Goal: Find specific page/section: Find specific page/section

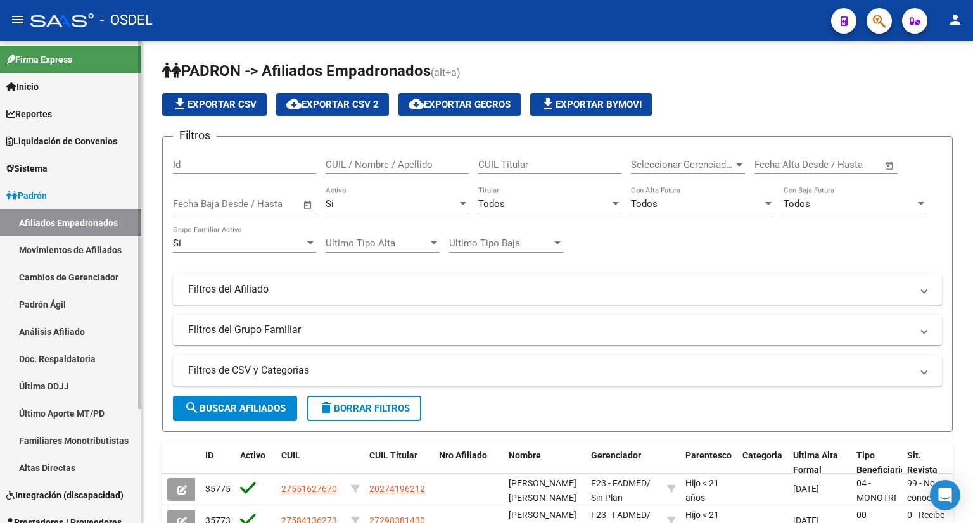
click at [106, 145] on span "Liquidación de Convenios" at bounding box center [61, 141] width 111 height 14
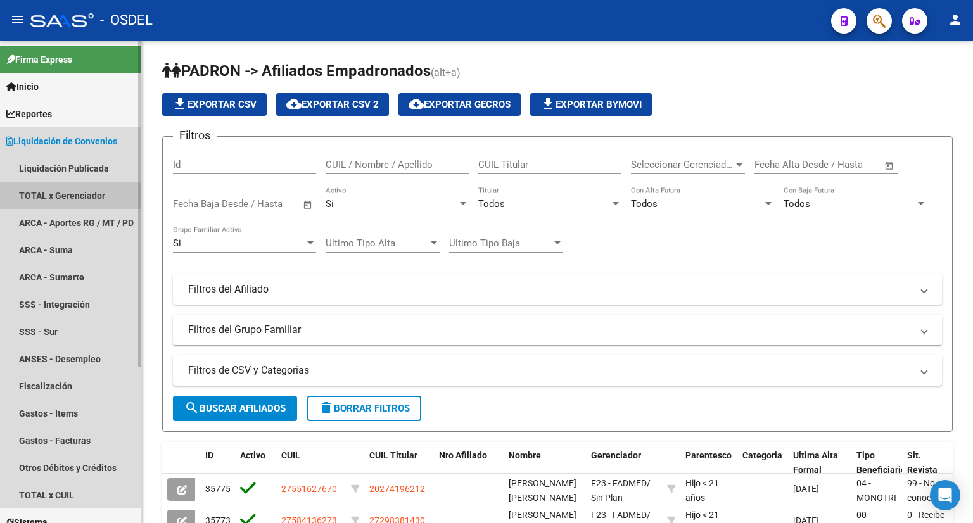
click at [85, 202] on link "TOTAL x Gerenciador" at bounding box center [70, 195] width 141 height 27
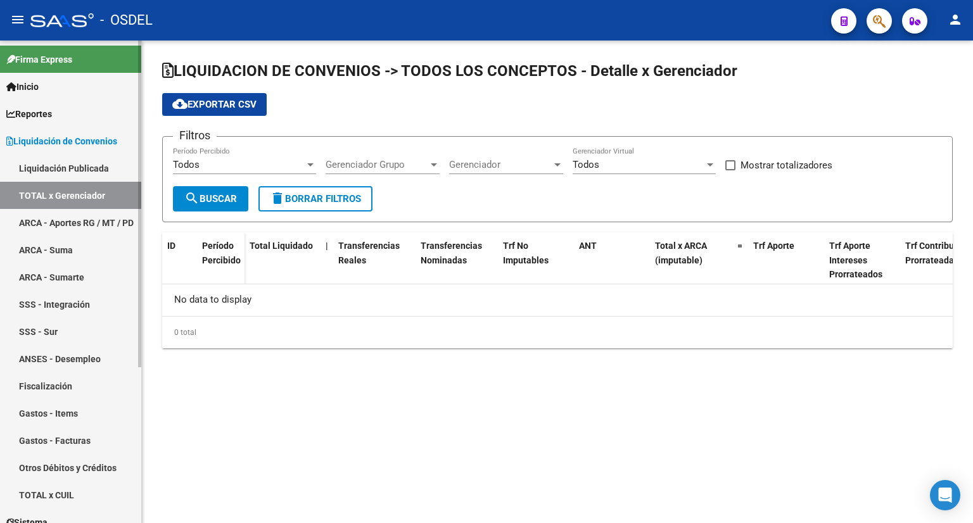
checkbox input "true"
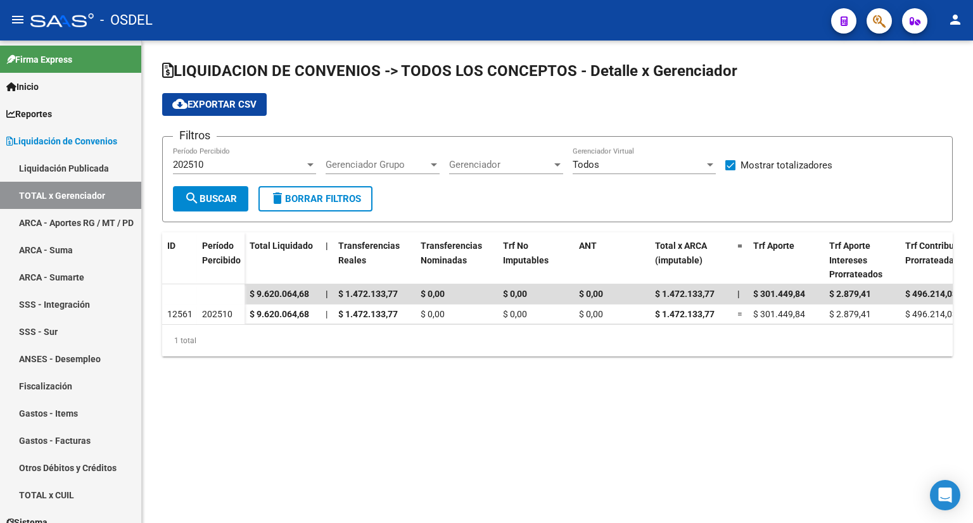
click at [243, 162] on div "202510" at bounding box center [239, 164] width 132 height 11
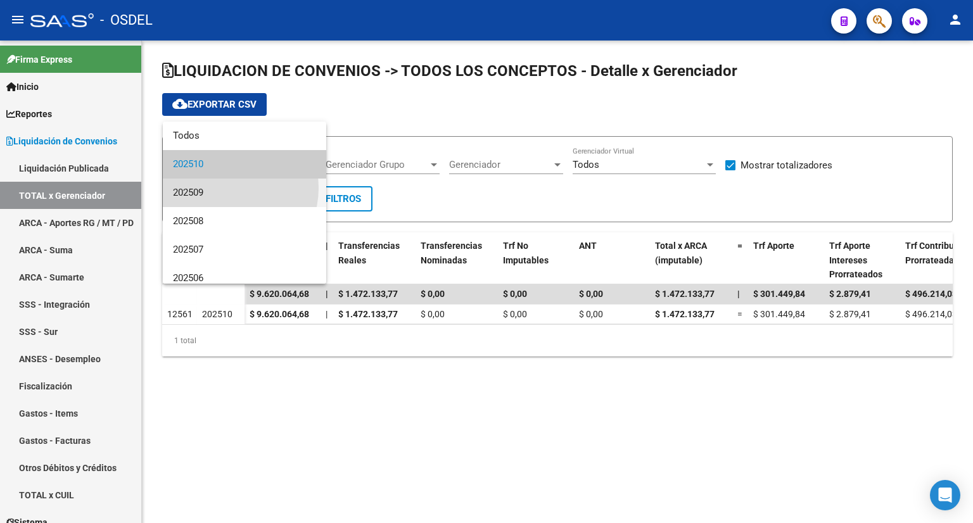
click at [227, 188] on span "202509" at bounding box center [244, 193] width 143 height 29
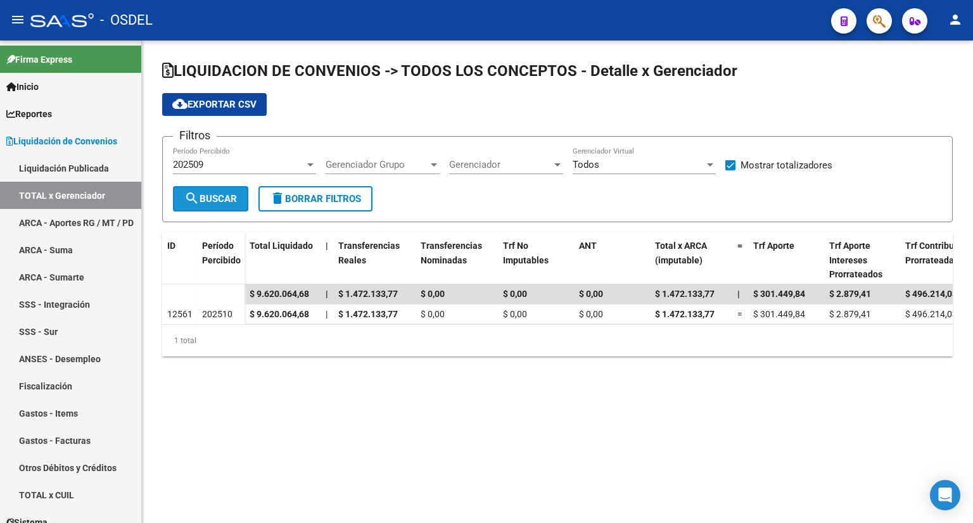
click at [220, 193] on span "search Buscar" at bounding box center [210, 198] width 53 height 11
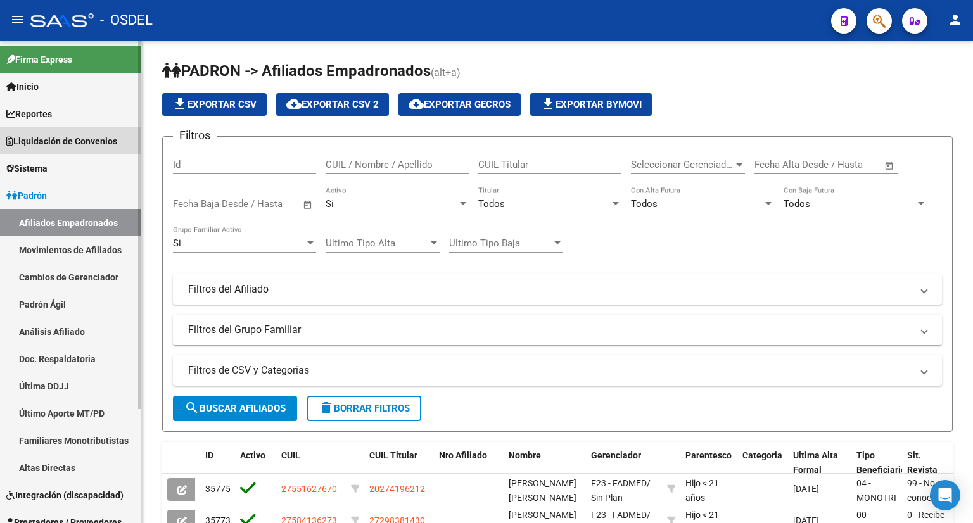
click at [89, 138] on span "Liquidación de Convenios" at bounding box center [61, 141] width 111 height 14
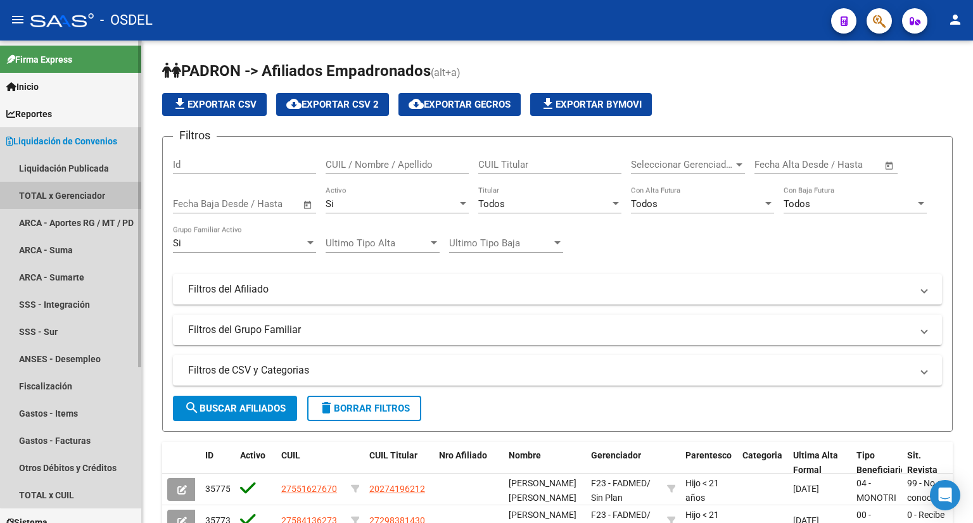
click at [79, 192] on link "TOTAL x Gerenciador" at bounding box center [70, 195] width 141 height 27
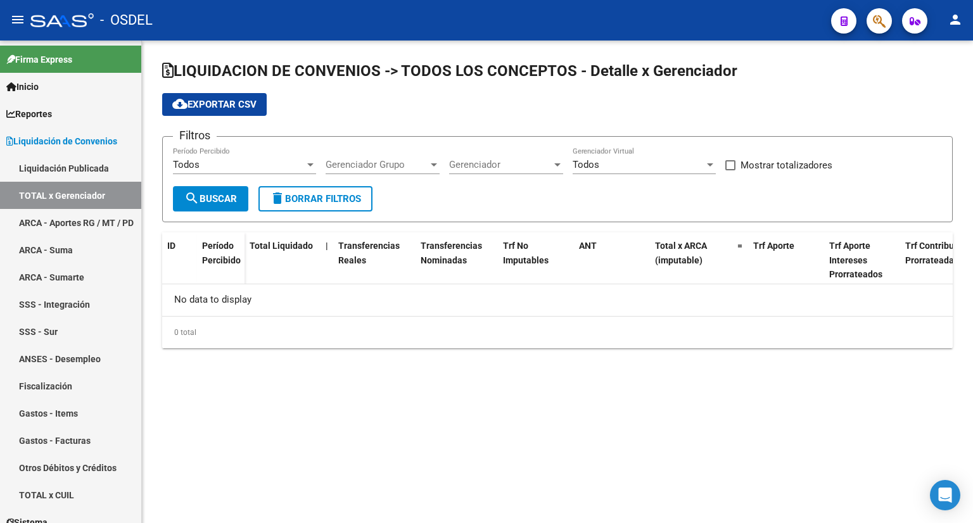
checkbox input "true"
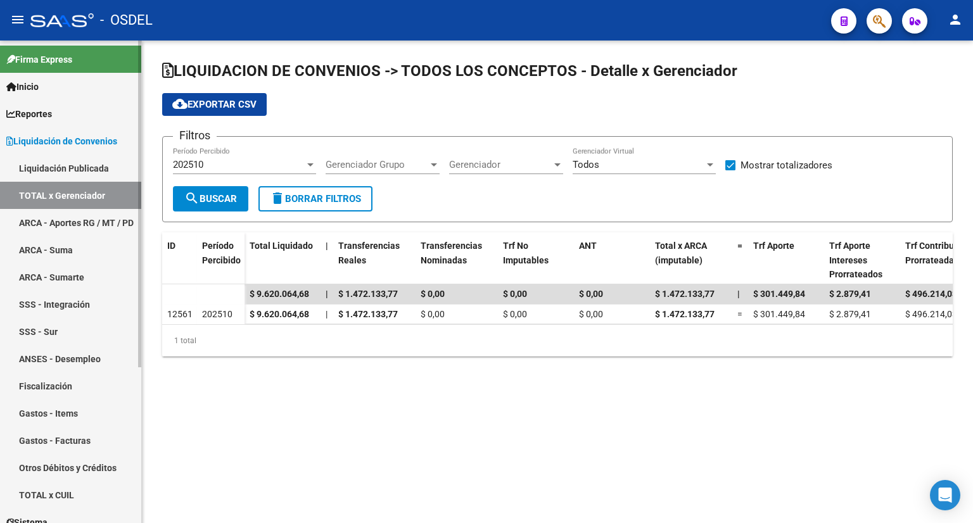
click at [114, 137] on span "Liquidación de Convenios" at bounding box center [61, 141] width 111 height 14
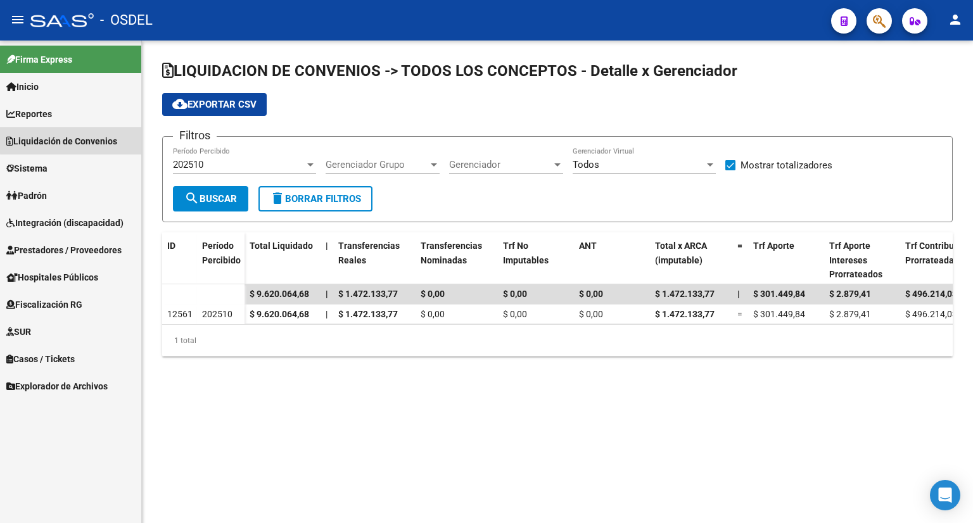
click at [114, 137] on span "Liquidación de Convenios" at bounding box center [61, 141] width 111 height 14
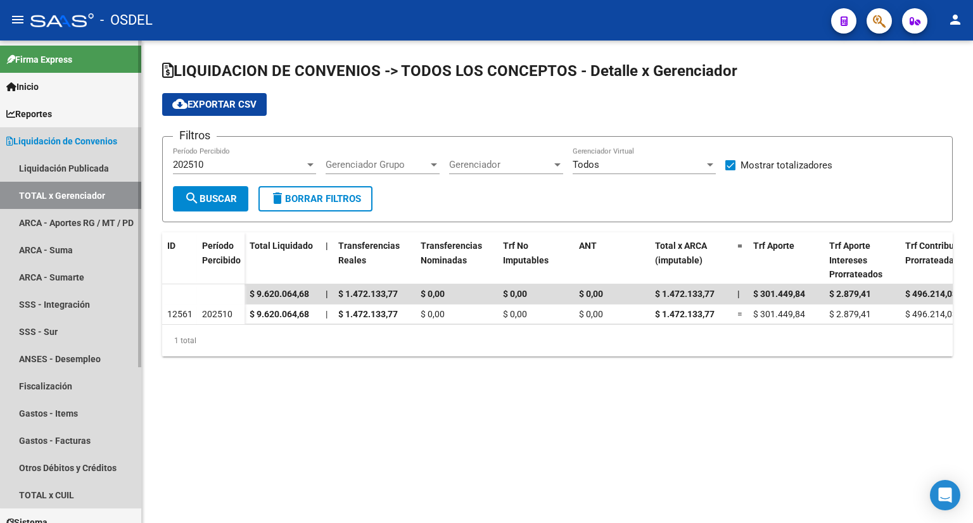
click at [96, 149] on link "Liquidación de Convenios" at bounding box center [70, 140] width 141 height 27
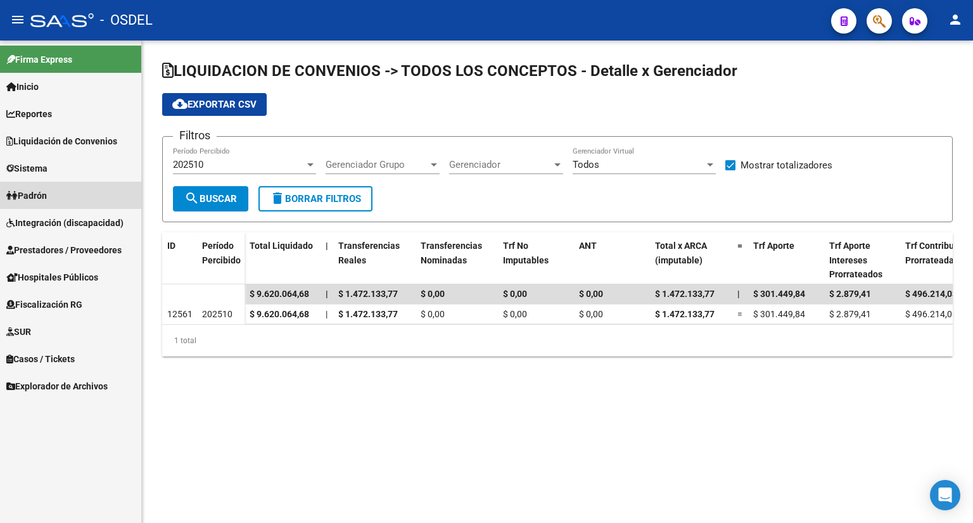
click at [82, 191] on link "Padrón" at bounding box center [70, 195] width 141 height 27
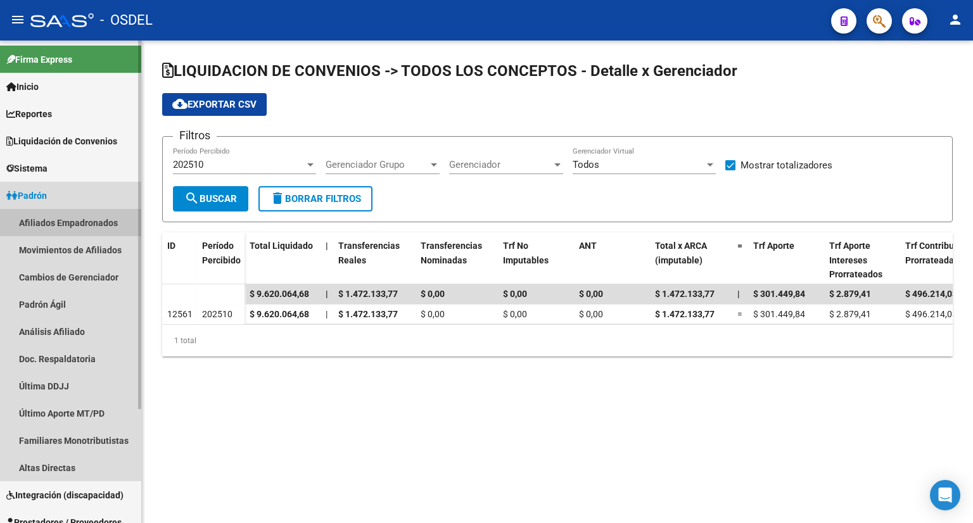
click at [88, 228] on link "Afiliados Empadronados" at bounding box center [70, 222] width 141 height 27
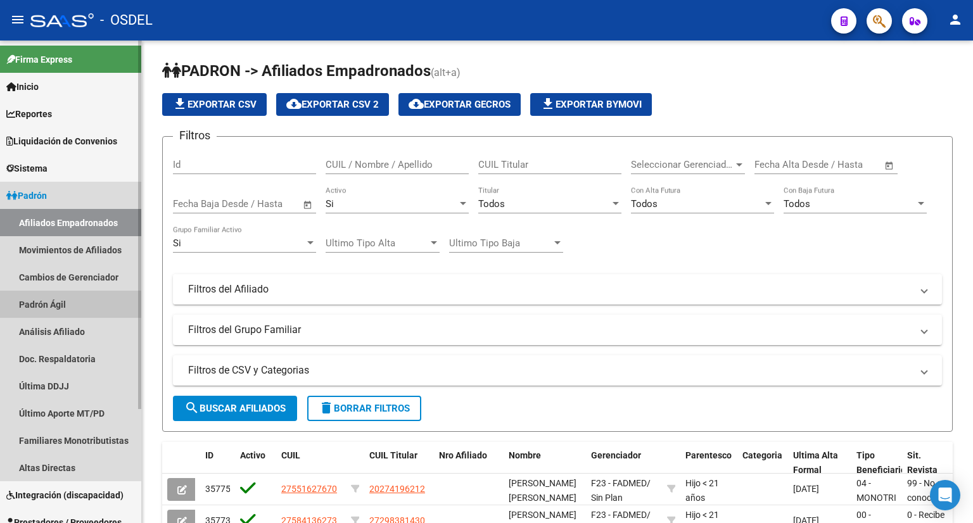
click at [70, 297] on link "Padrón Ágil" at bounding box center [70, 304] width 141 height 27
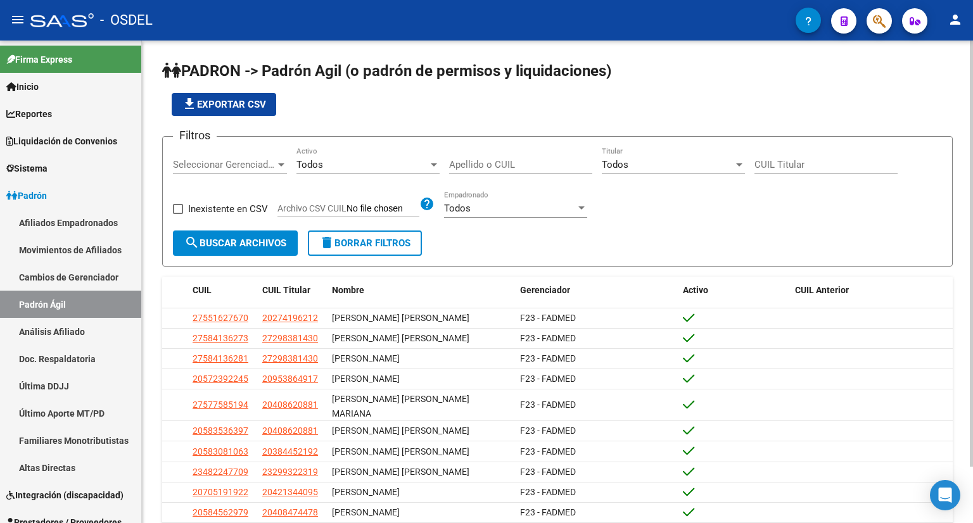
click at [467, 153] on div "Apellido o CUIL" at bounding box center [520, 160] width 143 height 27
click at [470, 156] on div "Apellido o CUIL" at bounding box center [520, 160] width 143 height 27
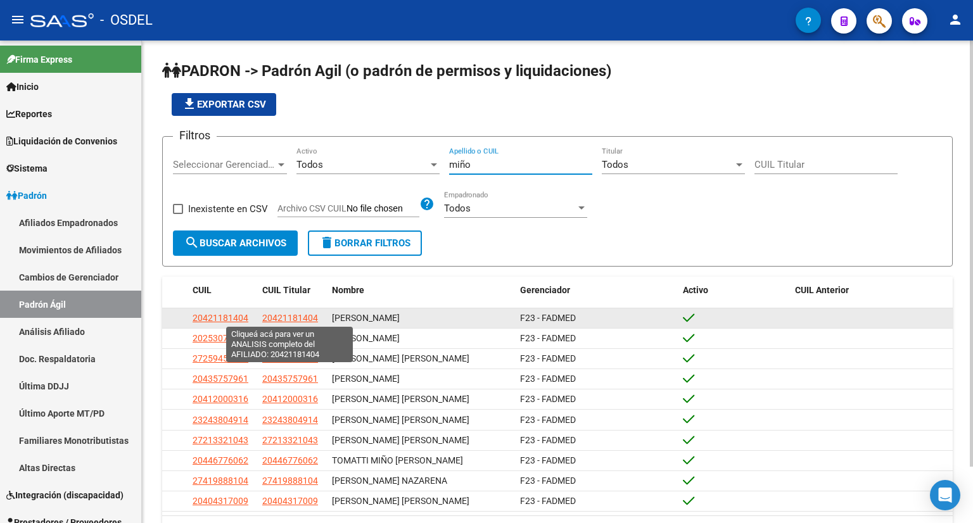
type input "miño"
click at [295, 314] on span "20421181404" at bounding box center [290, 318] width 56 height 10
